Goal: Navigation & Orientation: Find specific page/section

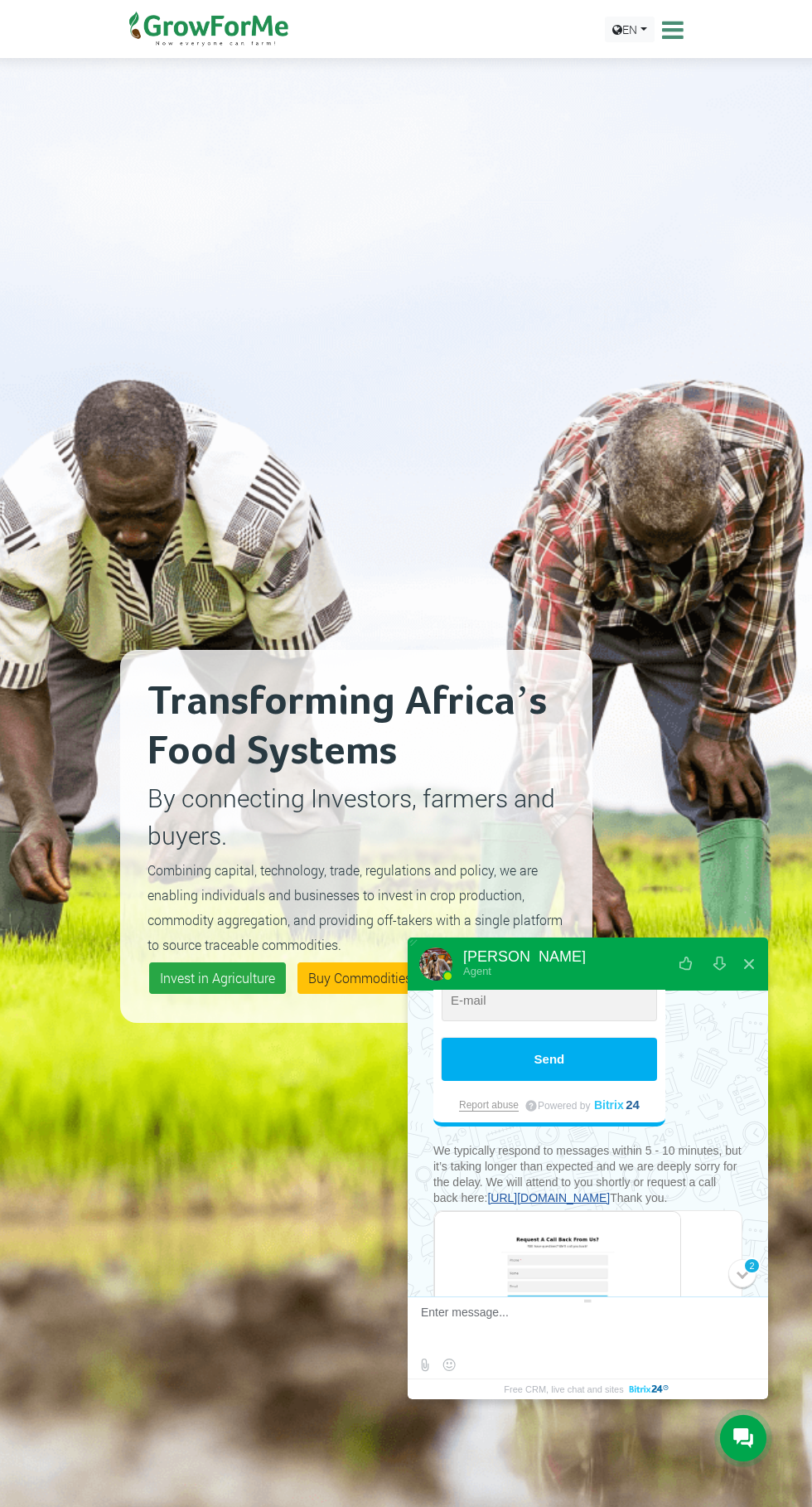
click at [675, 29] on icon at bounding box center [670, 29] width 26 height 25
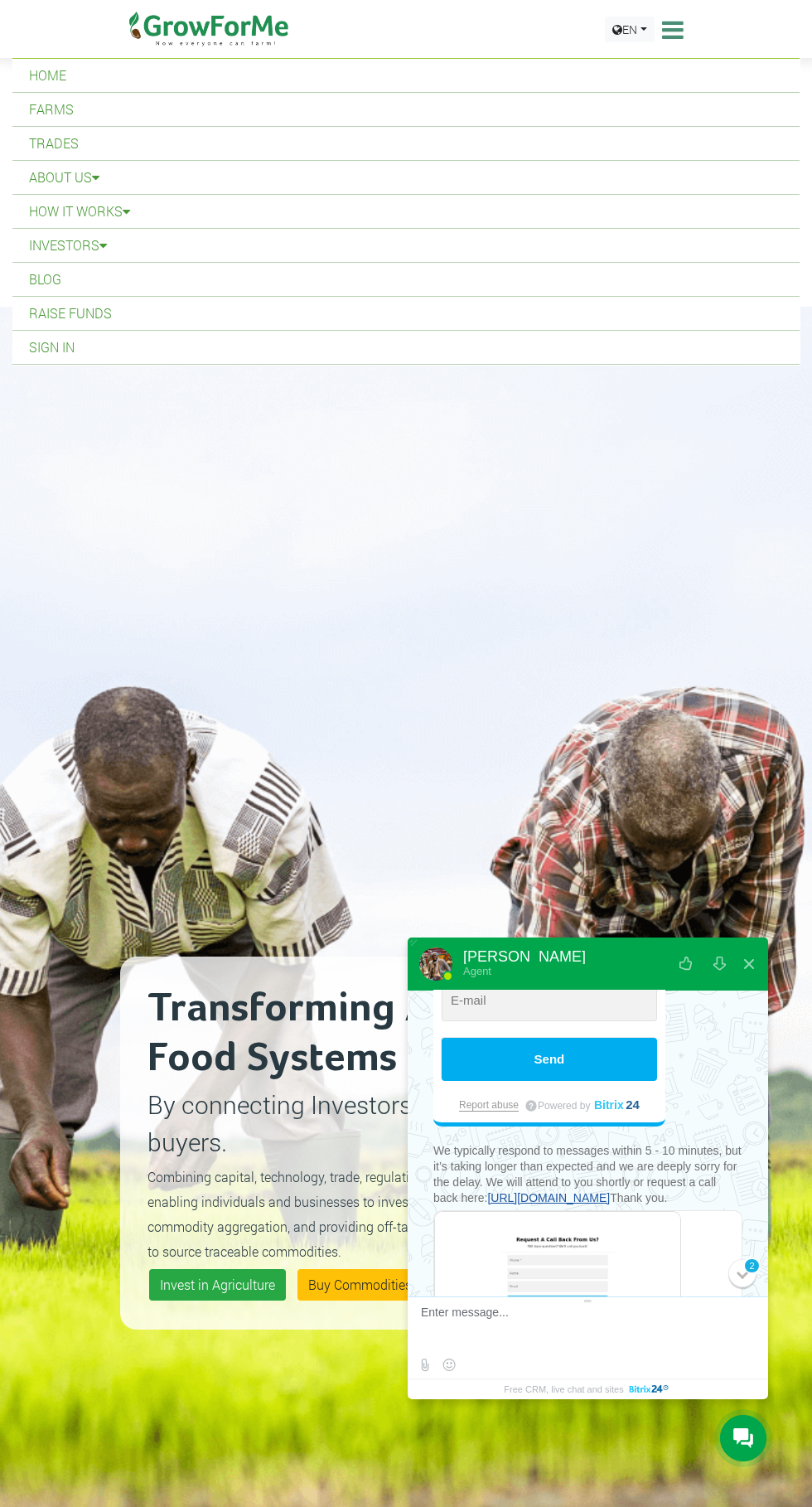
click at [33, 62] on link "Home" at bounding box center [406, 75] width 787 height 33
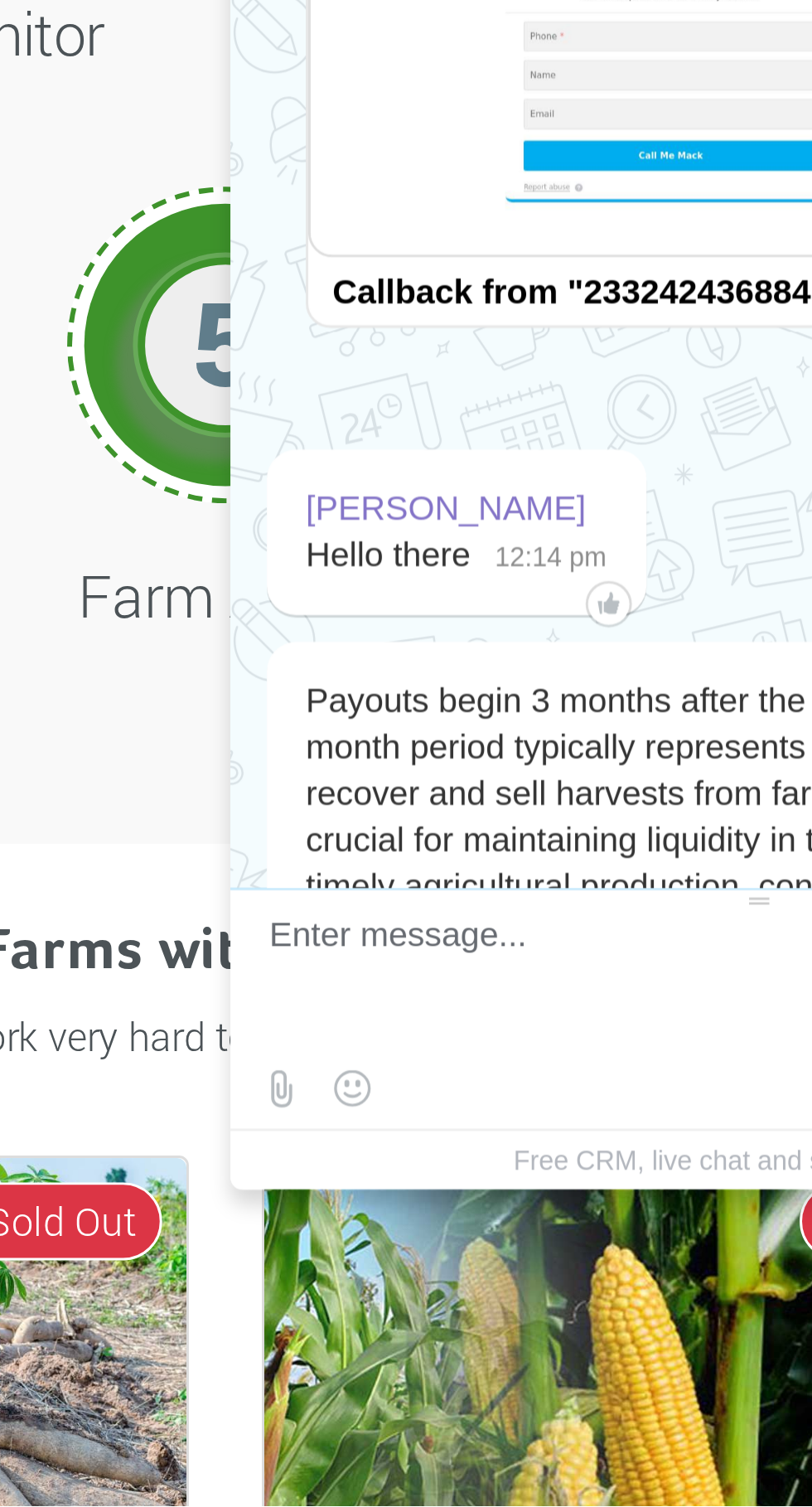
scroll to position [60, 0]
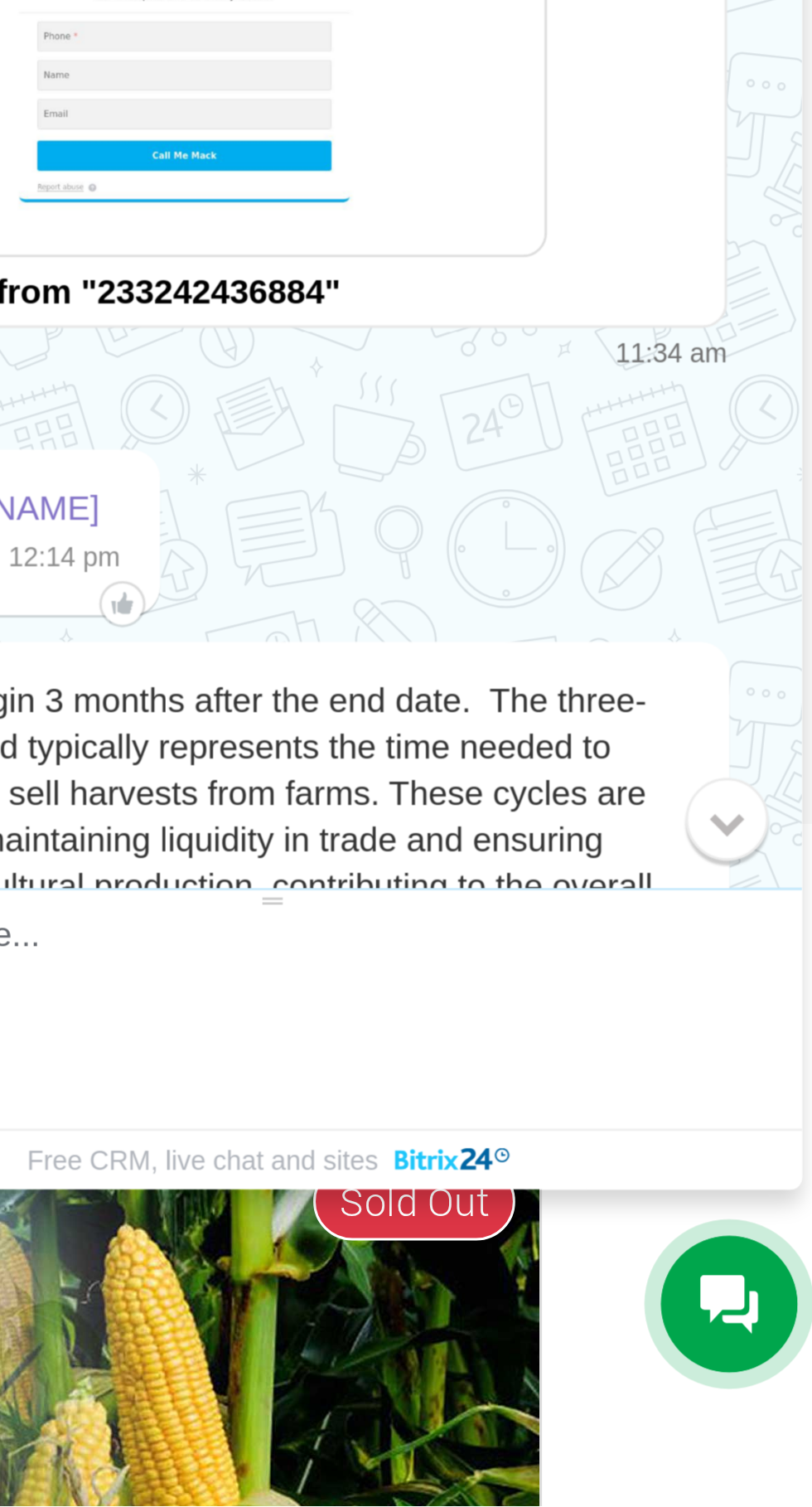
click at [748, 1277] on div "0" at bounding box center [743, 1273] width 28 height 29
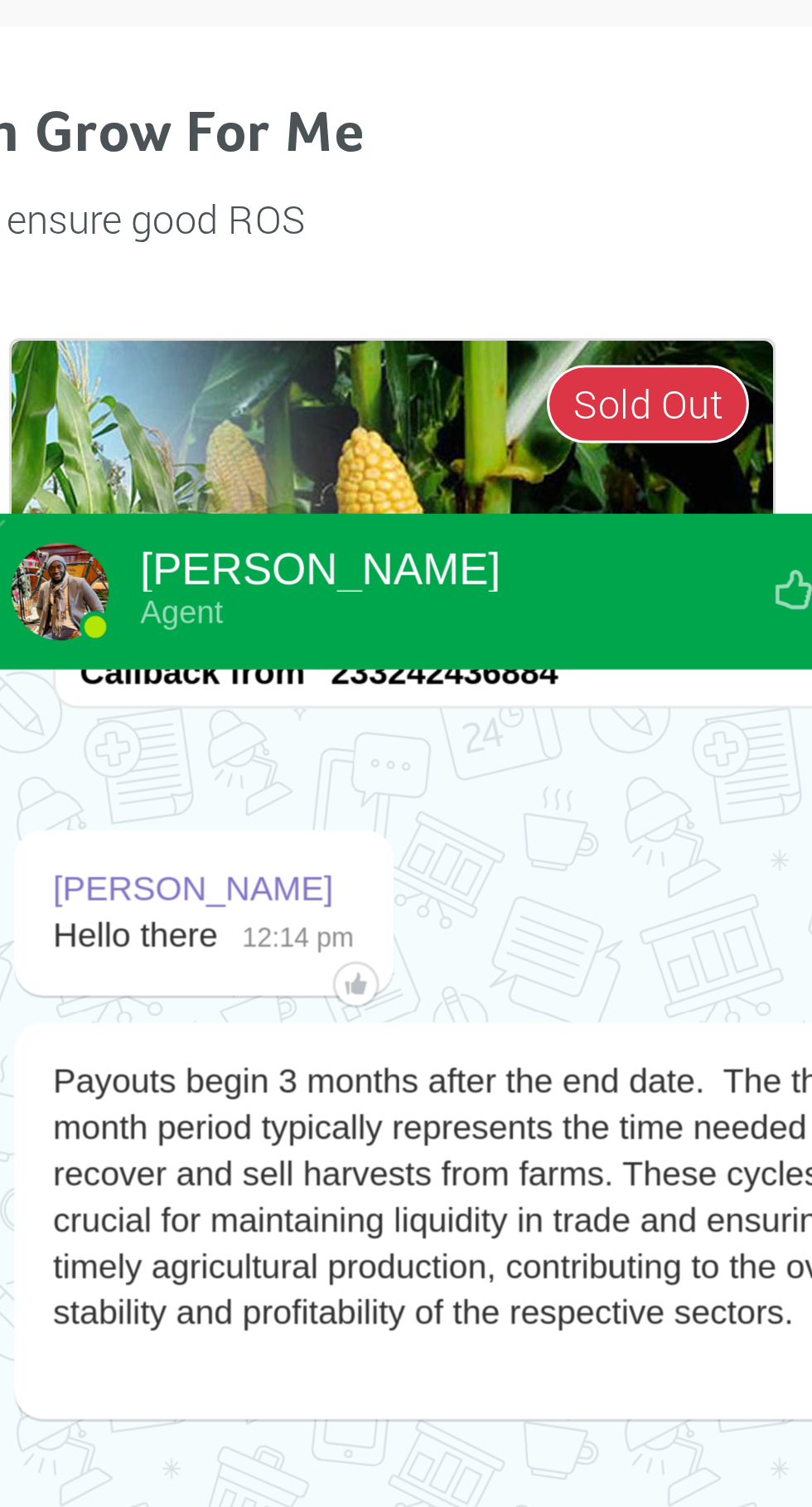
scroll to position [563, 0]
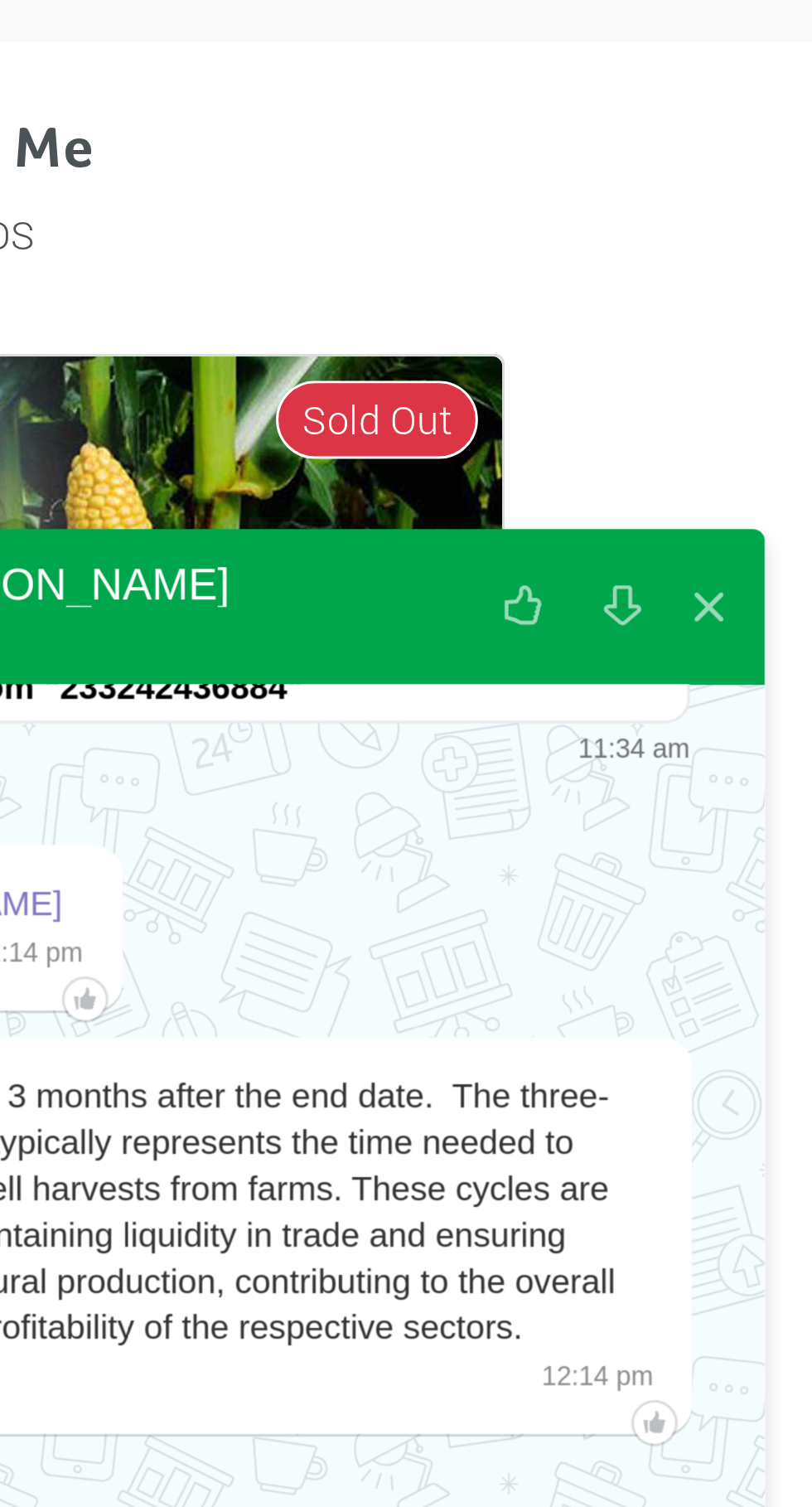
click at [752, 964] on button at bounding box center [748, 964] width 29 height 40
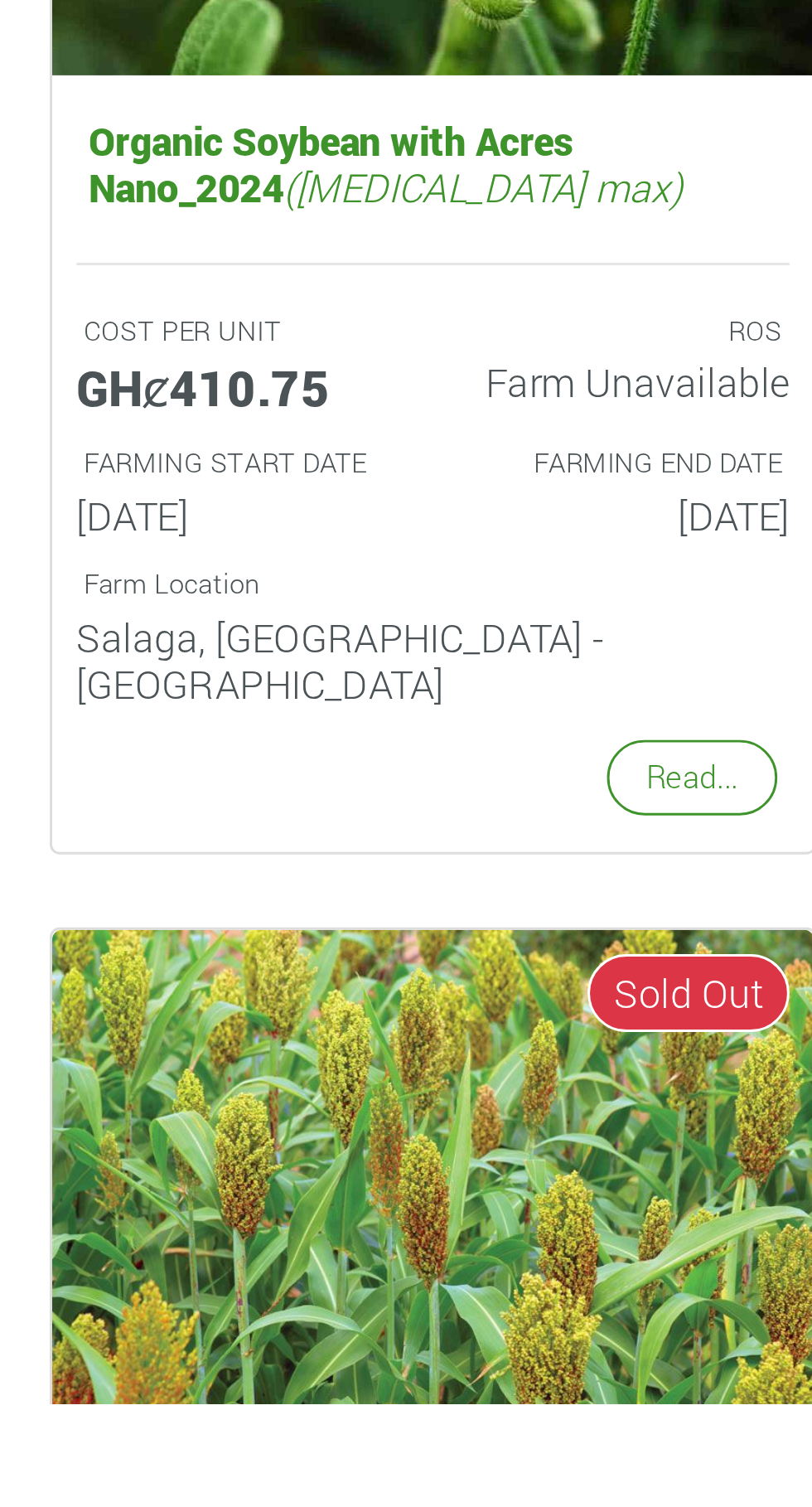
scroll to position [1578, 0]
